Goal: Information Seeking & Learning: Learn about a topic

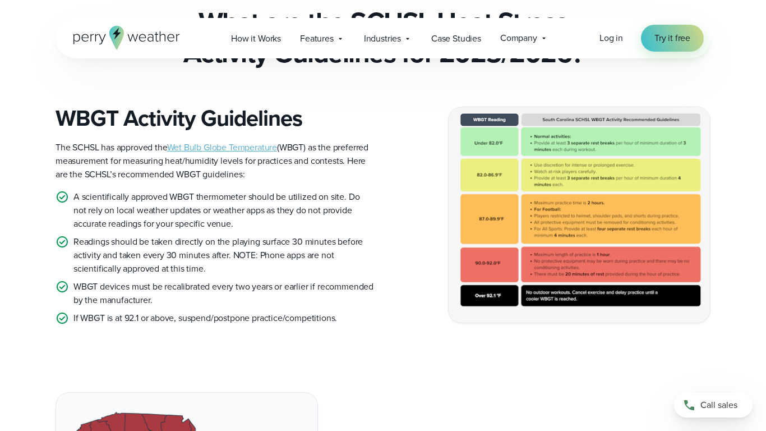
scroll to position [302, 0]
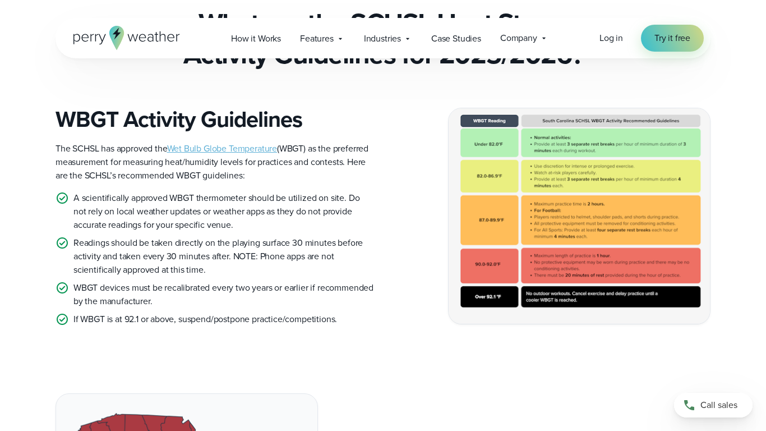
click at [531, 195] on img at bounding box center [579, 215] width 261 height 215
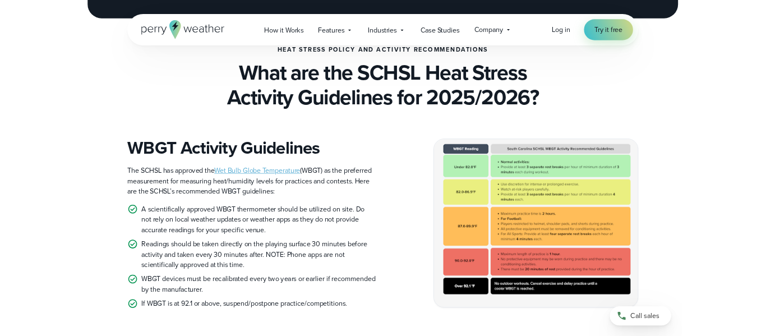
scroll to position [231, 0]
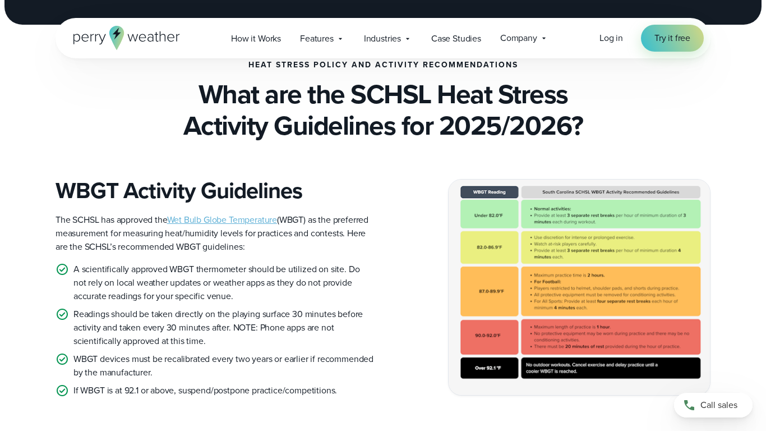
click at [444, 259] on div "WBGT Activity Guidelines The SCHSL has approved the Wet Bulb Globe Temperature …" at bounding box center [383, 287] width 655 height 220
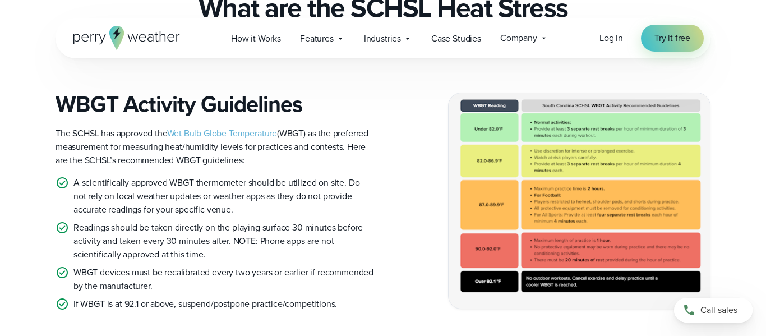
scroll to position [334, 0]
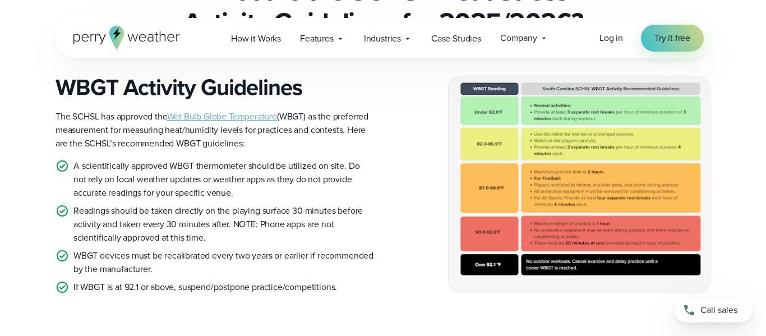
click at [598, 186] on img at bounding box center [579, 183] width 261 height 215
drag, startPoint x: 598, startPoint y: 186, endPoint x: 386, endPoint y: 130, distance: 219.1
click at [386, 130] on div "WBGT Activity Guidelines The SCHSL has approved the Wet Bulb Globe Temperature …" at bounding box center [383, 184] width 655 height 220
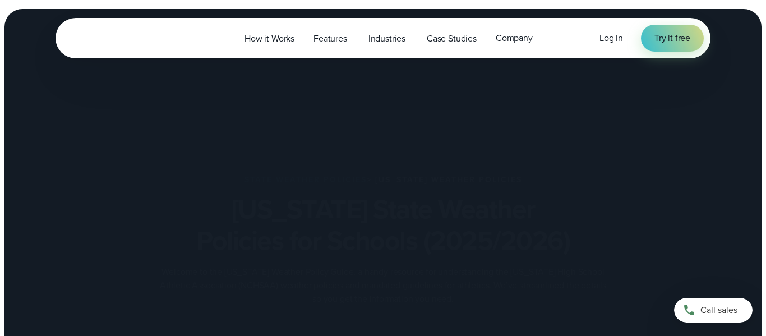
click at [533, 259] on div "State Weather Policies > [US_STATE] Weather Policies [US_STATE] State Weather P…" at bounding box center [383, 241] width 543 height 130
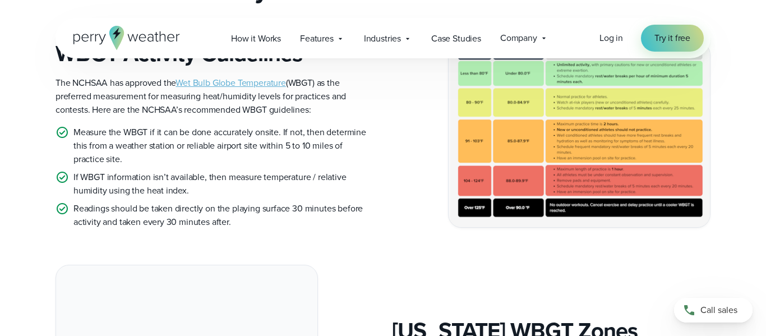
scroll to position [535, 0]
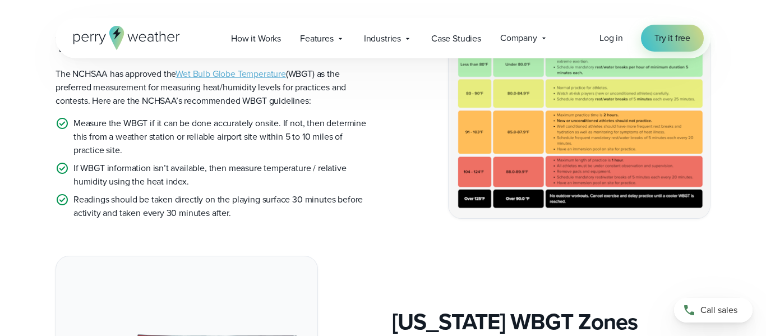
click at [535, 179] on img at bounding box center [579, 126] width 261 height 186
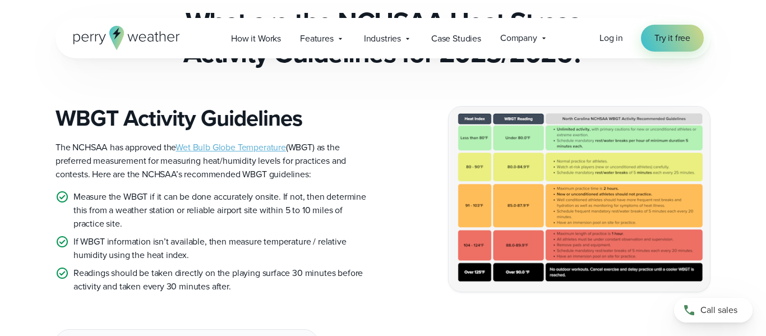
scroll to position [463, 0]
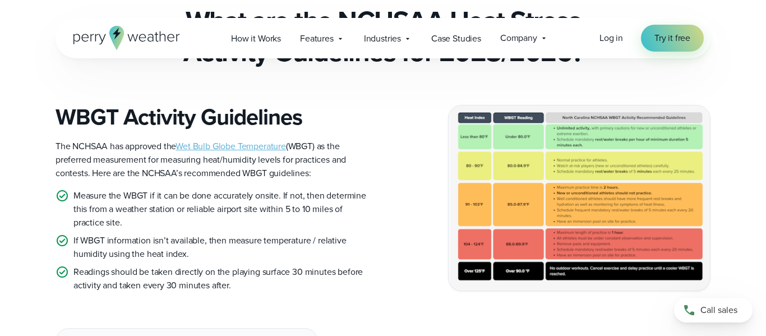
click at [543, 228] on img at bounding box center [579, 198] width 261 height 186
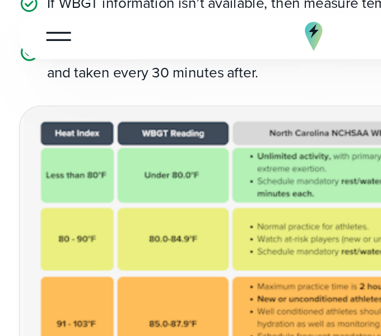
scroll to position [611, 0]
